Goal: Find specific page/section: Locate a particular part of the current website

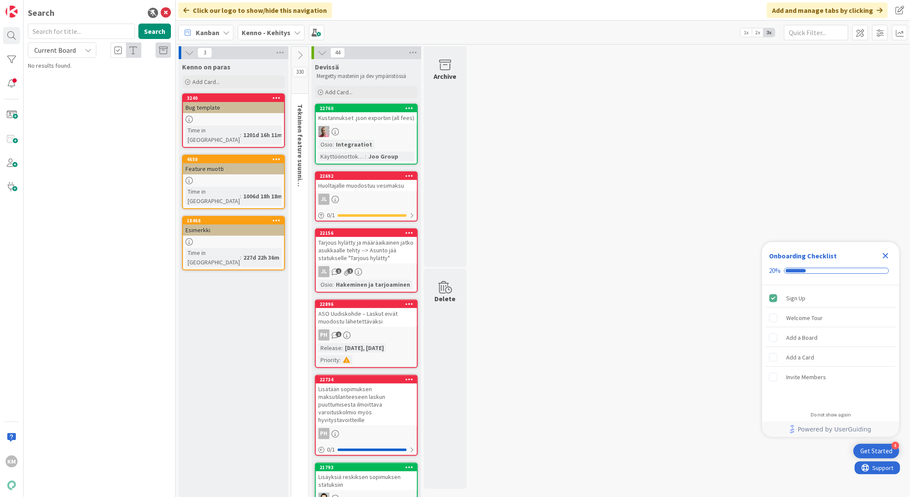
click at [266, 32] on b "Kenno - Kehitys" at bounding box center [266, 32] width 49 height 9
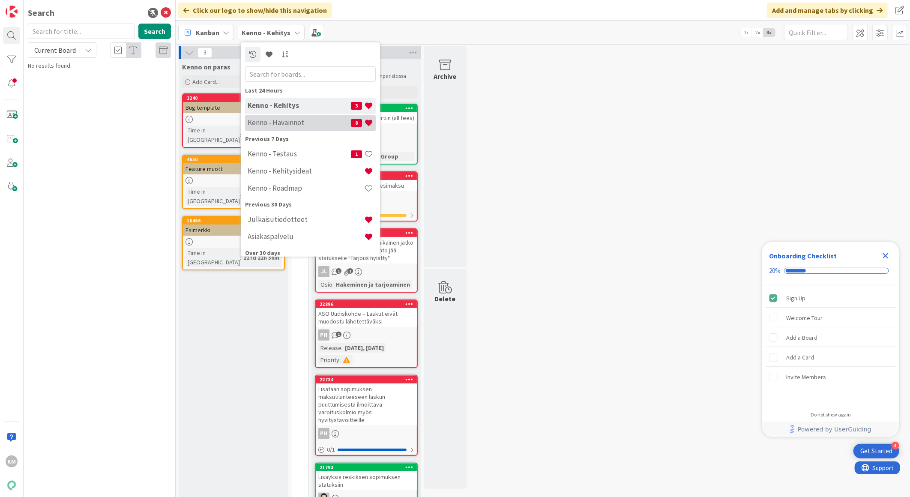
click at [275, 119] on h4 "Kenno - Havainnot" at bounding box center [299, 122] width 103 height 9
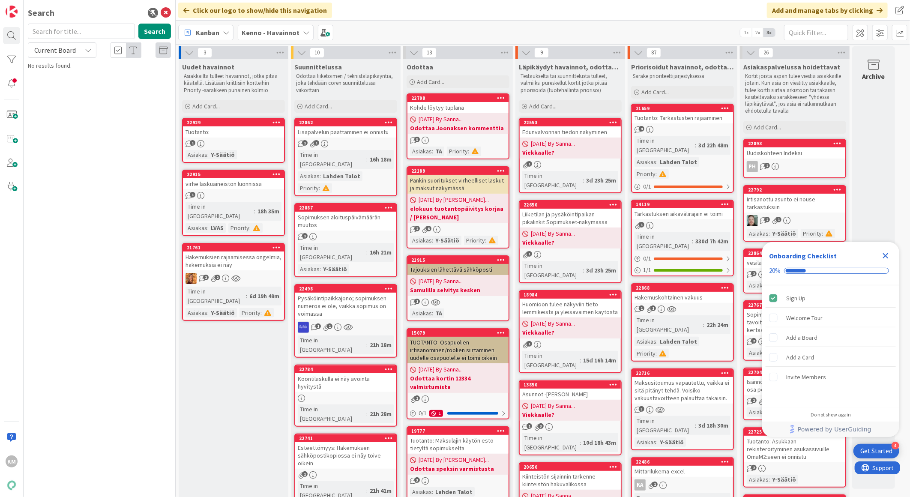
click at [884, 259] on icon "Close Checklist" at bounding box center [885, 256] width 10 height 10
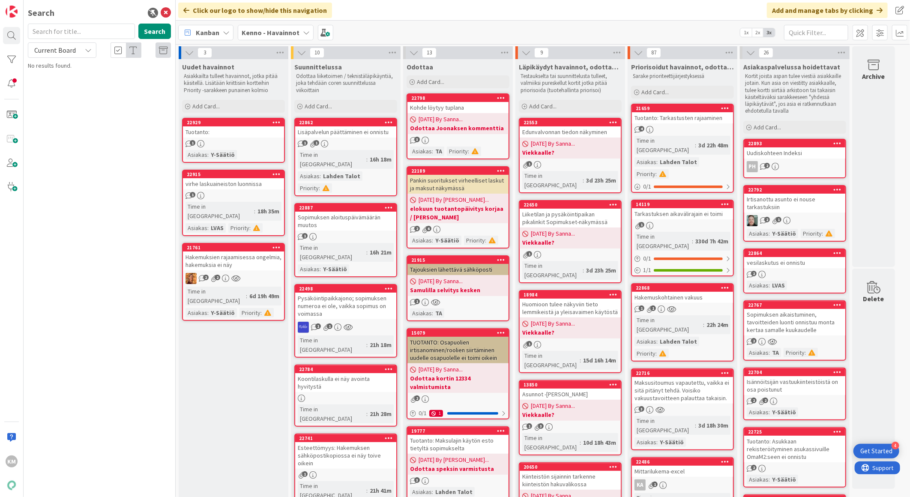
drag, startPoint x: 97, startPoint y: 33, endPoint x: 90, endPoint y: 46, distance: 14.4
click at [90, 47] on icon at bounding box center [88, 50] width 7 height 7
click at [81, 82] on span "All Boards" at bounding box center [77, 85] width 89 height 13
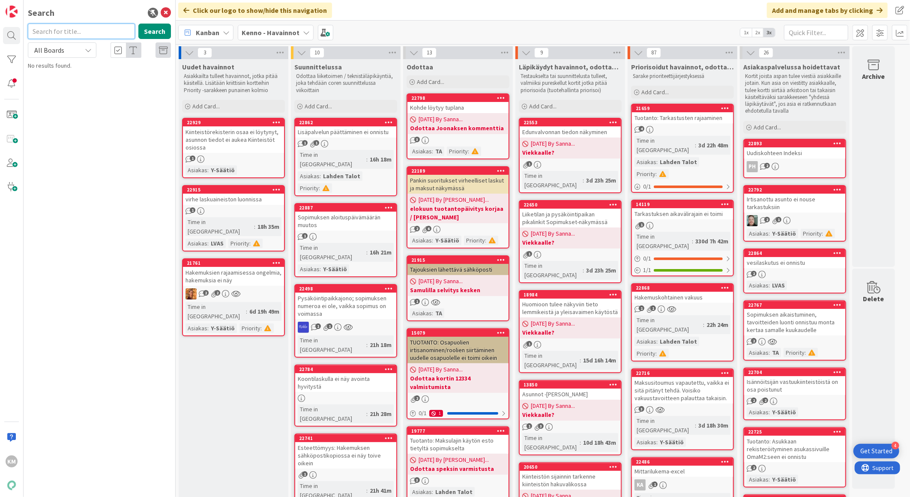
paste input "22868"
type input "22868"
click at [156, 29] on button "Search" at bounding box center [154, 31] width 33 height 15
click at [144, 73] on div "Kenno - Havainnot › Priorisoidut havainnot, odottaa kehityskapaa" at bounding box center [105, 70] width 131 height 15
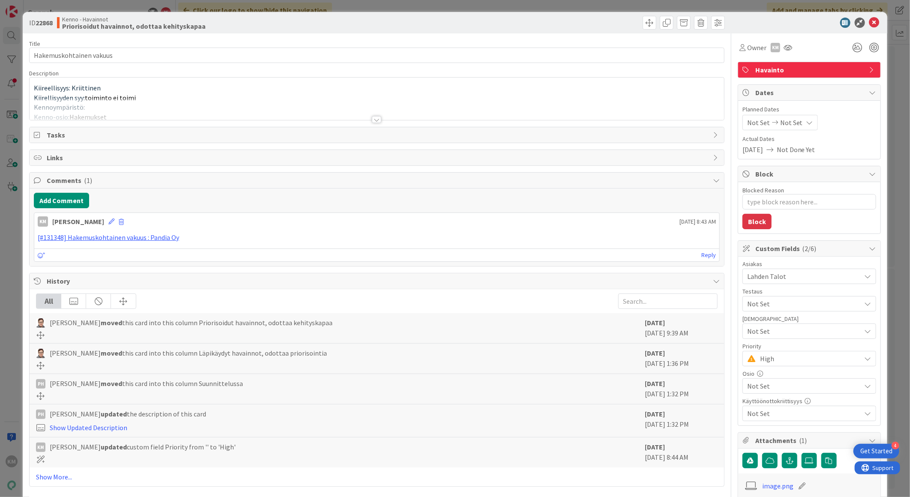
type textarea "x"
click at [375, 118] on div at bounding box center [376, 119] width 9 height 7
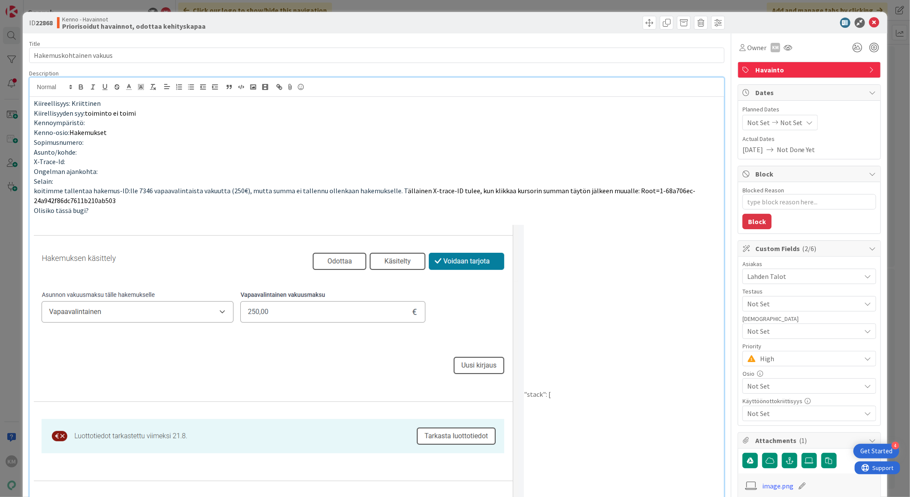
click at [873, 14] on div "ID 22868 Kenno - Havainnot Priorisoidut havainnot, odottaa kehityskapaa" at bounding box center [455, 22] width 865 height 21
click at [870, 20] on icon at bounding box center [874, 23] width 10 height 10
